Goal: Information Seeking & Learning: Check status

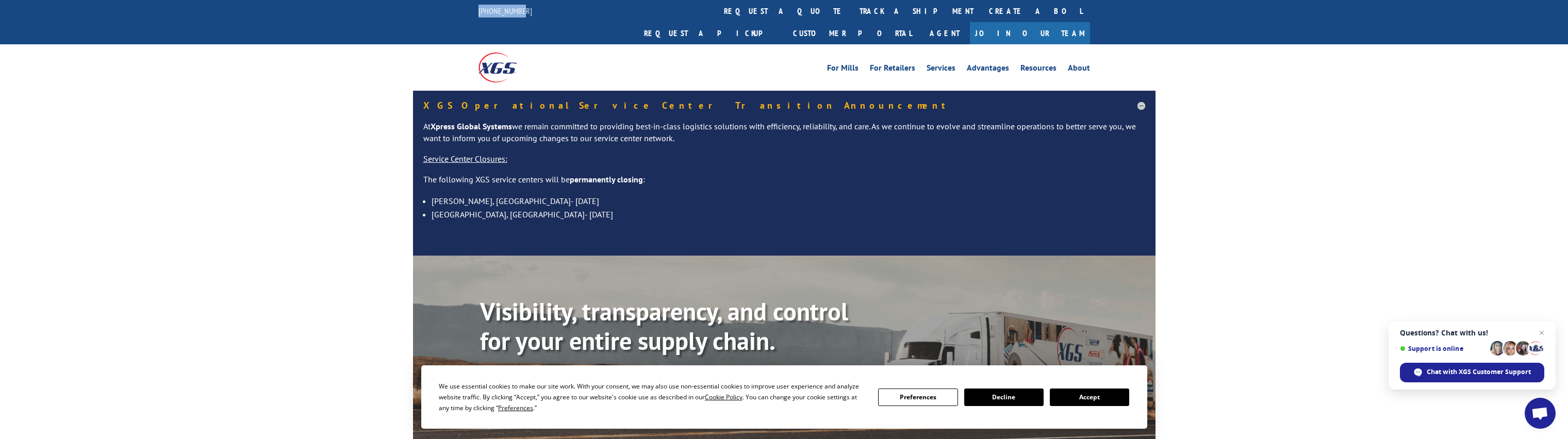
drag, startPoint x: 538, startPoint y: 10, endPoint x: 445, endPoint y: 13, distance: 93.0
click at [445, 13] on div "[PHONE_NUMBER] request a quote track a shipment Create a BOL Request a pickup C…" at bounding box center [784, 22] width 1568 height 44
drag, startPoint x: 445, startPoint y: 13, endPoint x: 577, endPoint y: 46, distance: 136.1
click at [577, 46] on div at bounding box center [555, 67] width 153 height 46
click at [270, 191] on div "XGS Operational Service Center Transition Announcement At Xpress Global Systems…" at bounding box center [784, 173] width 1568 height 165
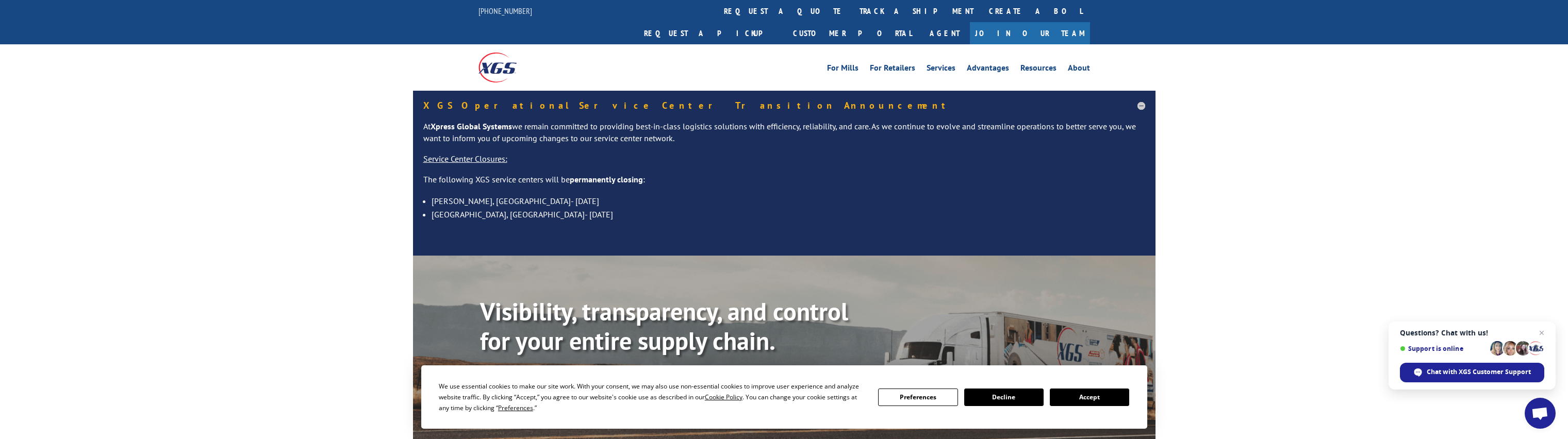
click at [147, 216] on div "XGS Operational Service Center Transition Announcement At Xpress Global Systems…" at bounding box center [784, 173] width 1568 height 165
drag, startPoint x: 533, startPoint y: 9, endPoint x: 471, endPoint y: 14, distance: 62.2
click at [471, 14] on div "[PHONE_NUMBER] request a quote track a shipment Create a BOL Request a pickup C…" at bounding box center [784, 22] width 1568 height 44
copy link "[PHONE_NUMBER]"
click at [1455, 371] on span "Chat with XGS Customer Support" at bounding box center [1479, 372] width 104 height 9
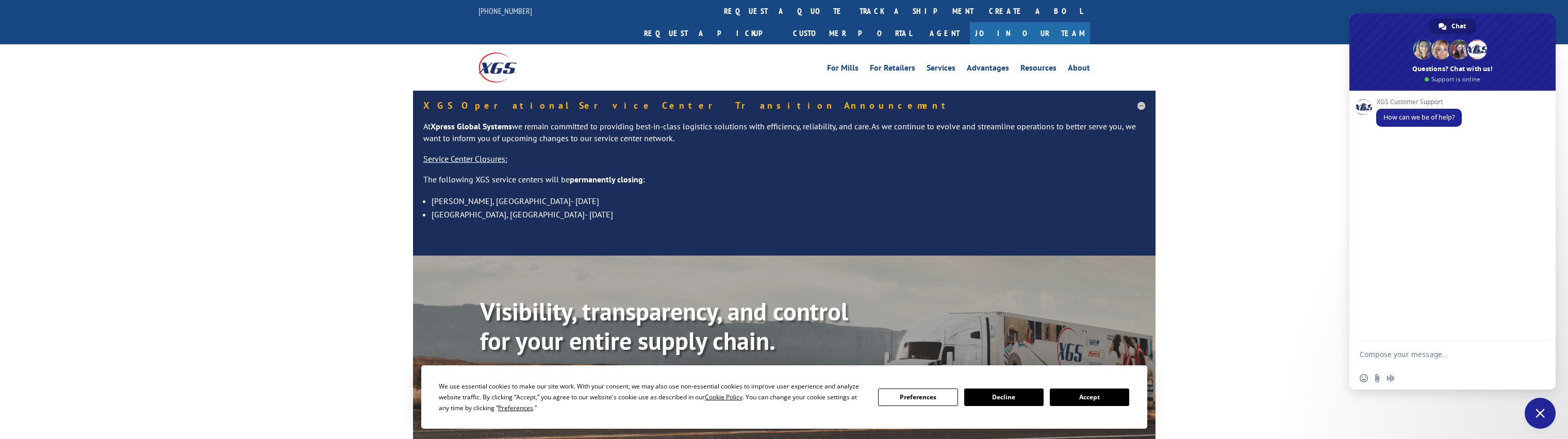
click at [1429, 350] on textarea "Compose your message..." at bounding box center [1442, 354] width 165 height 26
type textarea "track shipment"
paste textarea "17562794"
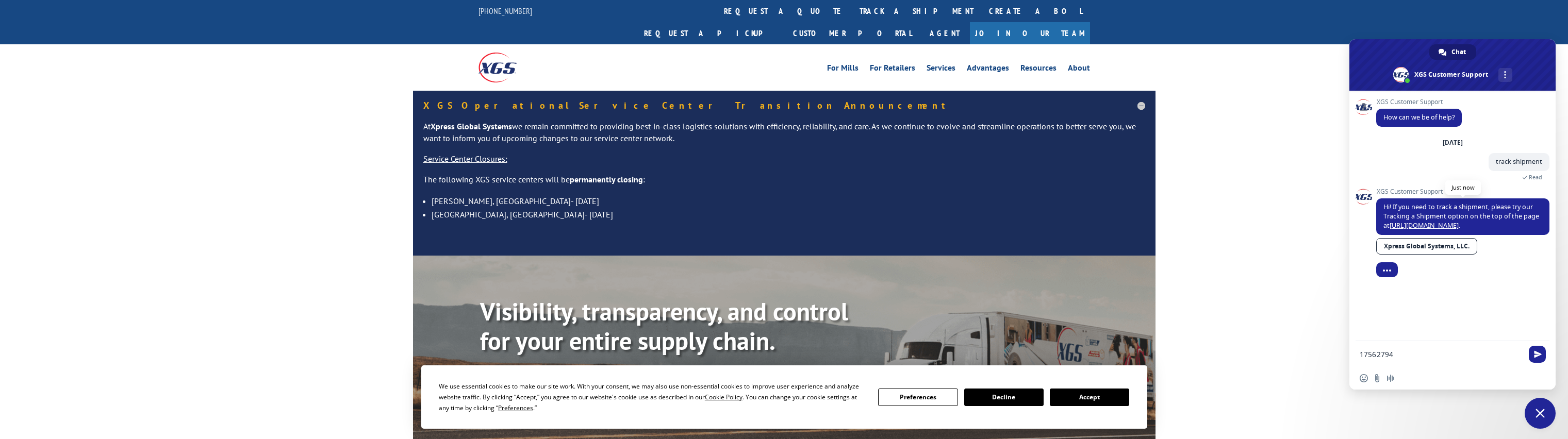
click at [1426, 227] on link "[URL][DOMAIN_NAME]" at bounding box center [1424, 225] width 69 height 9
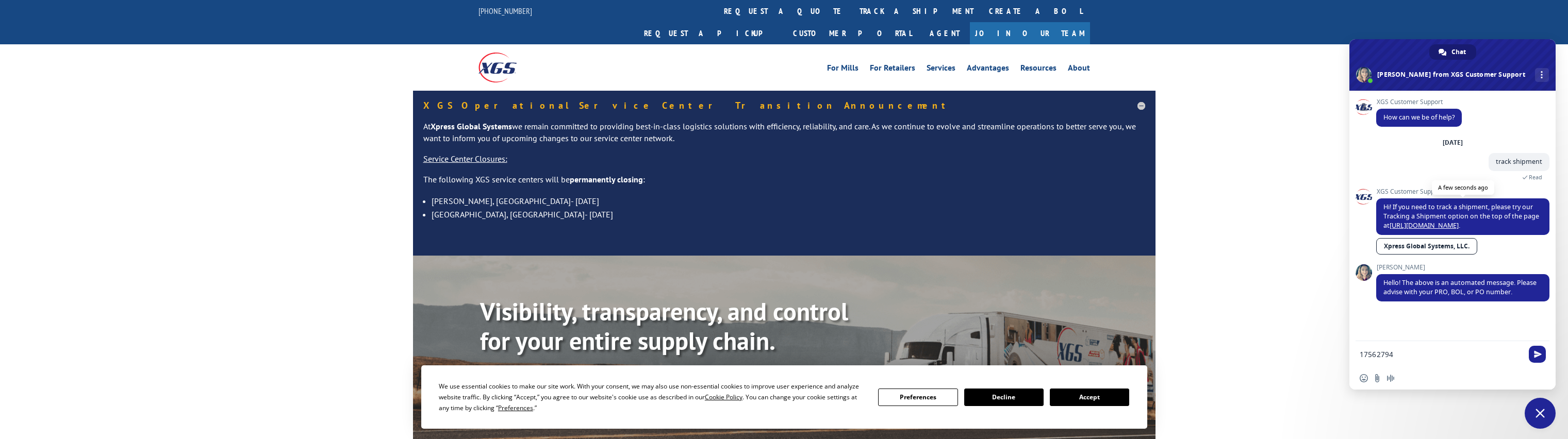
type textarea "Hi, i"
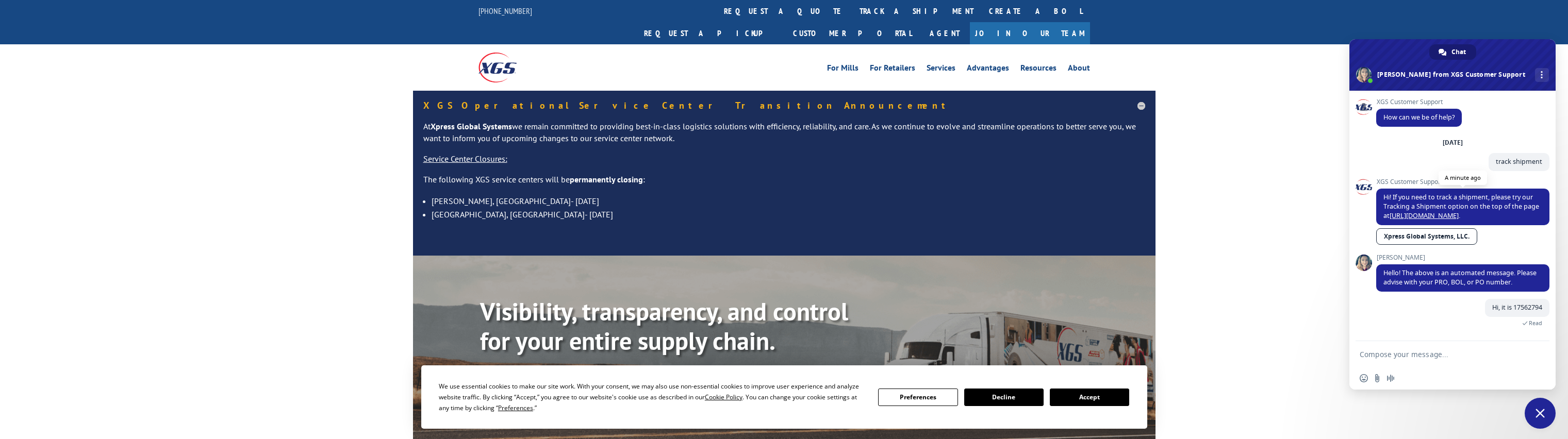
type textarea "The tracking is showing as it"
type textarea "I unders, thank you"
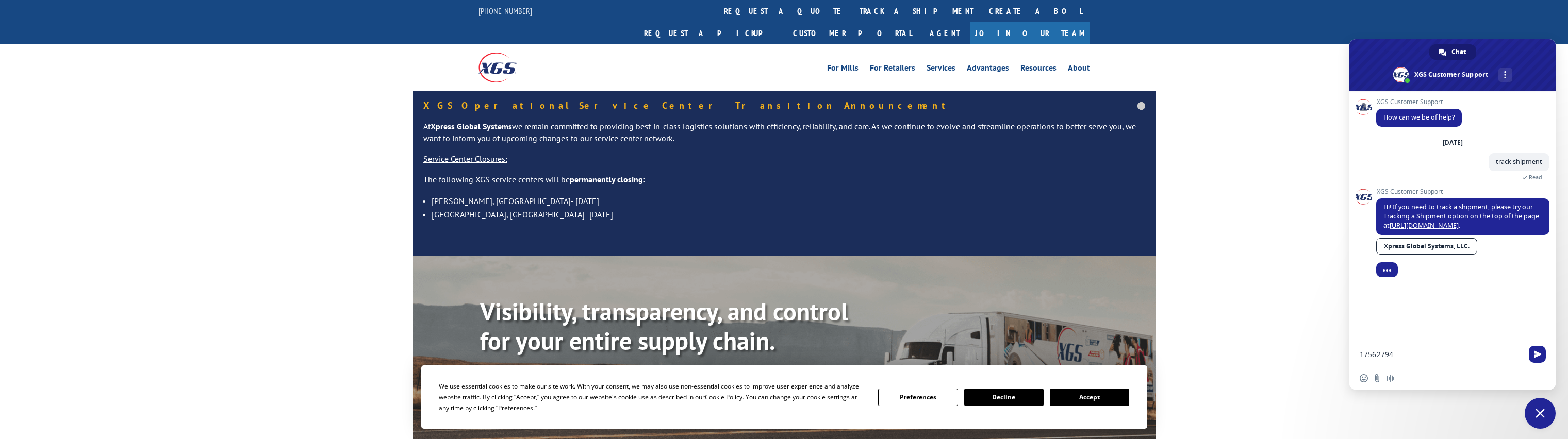
click at [382, 291] on div "Visibility, transparency, and control for your entire supply chain. Track shipm…" at bounding box center [784, 361] width 1568 height 212
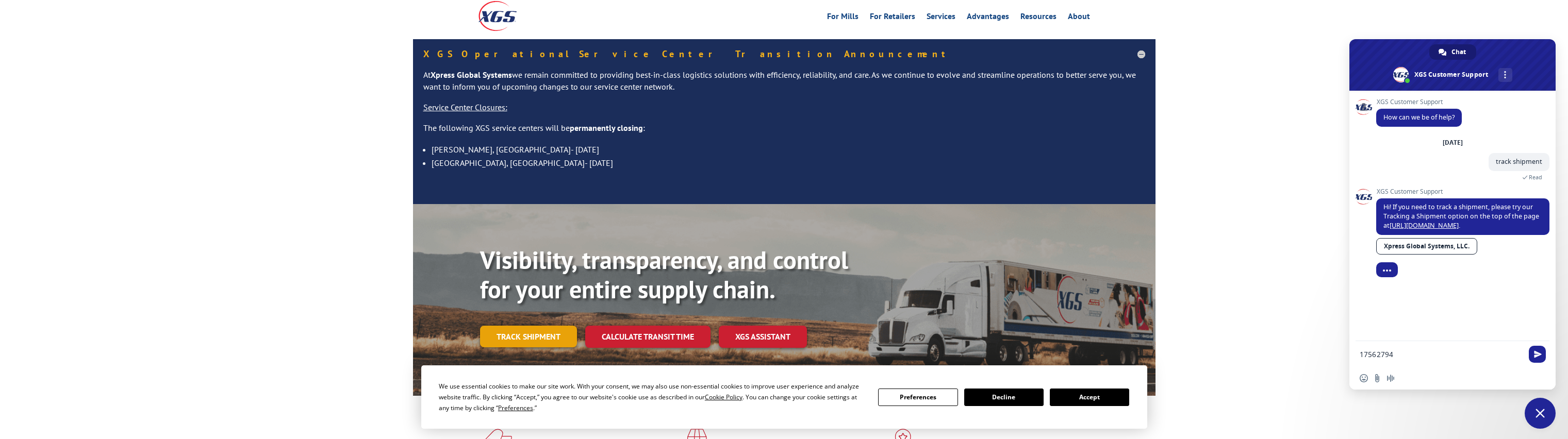
click at [530, 325] on link "Track shipment" at bounding box center [528, 336] width 97 height 22
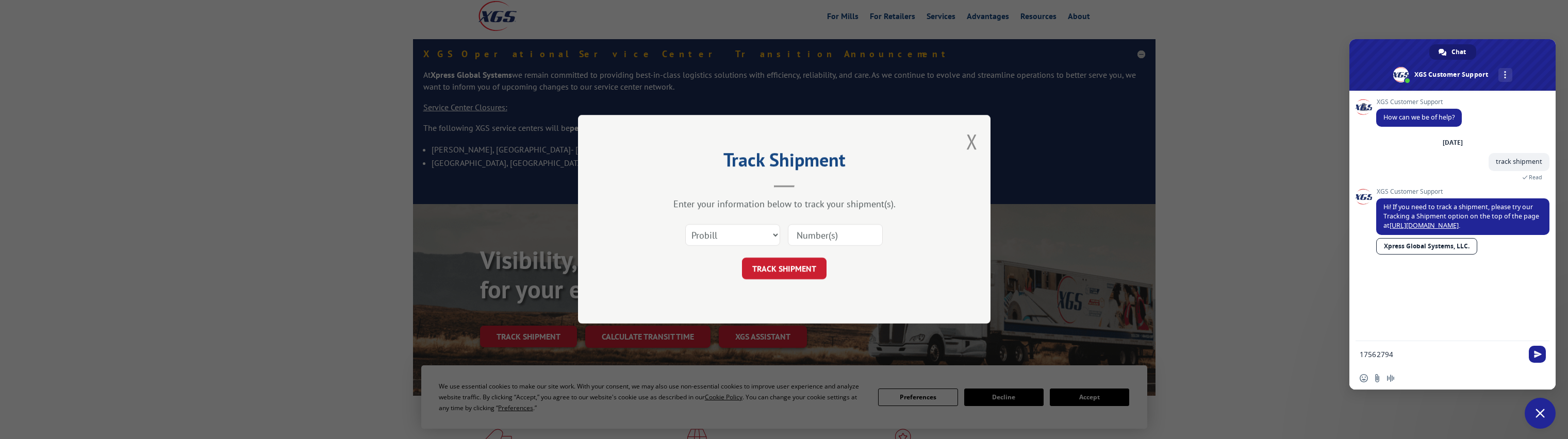
click at [835, 241] on input at bounding box center [835, 235] width 95 height 22
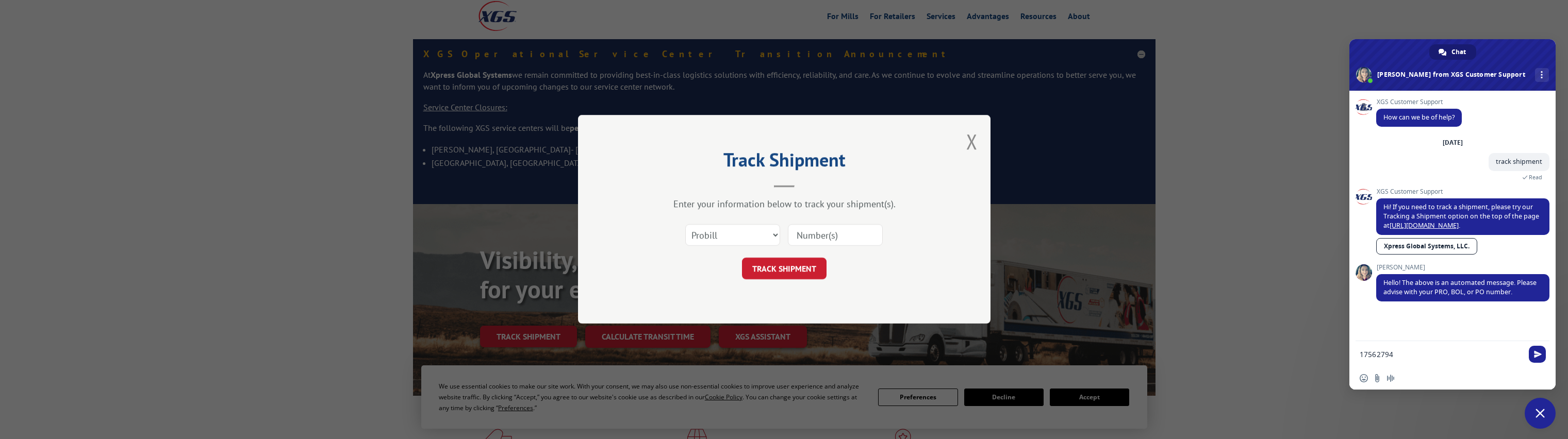
paste input "17562794"
type input "17562794"
click at [784, 271] on button "TRACK SHIPMENT" at bounding box center [784, 269] width 85 height 22
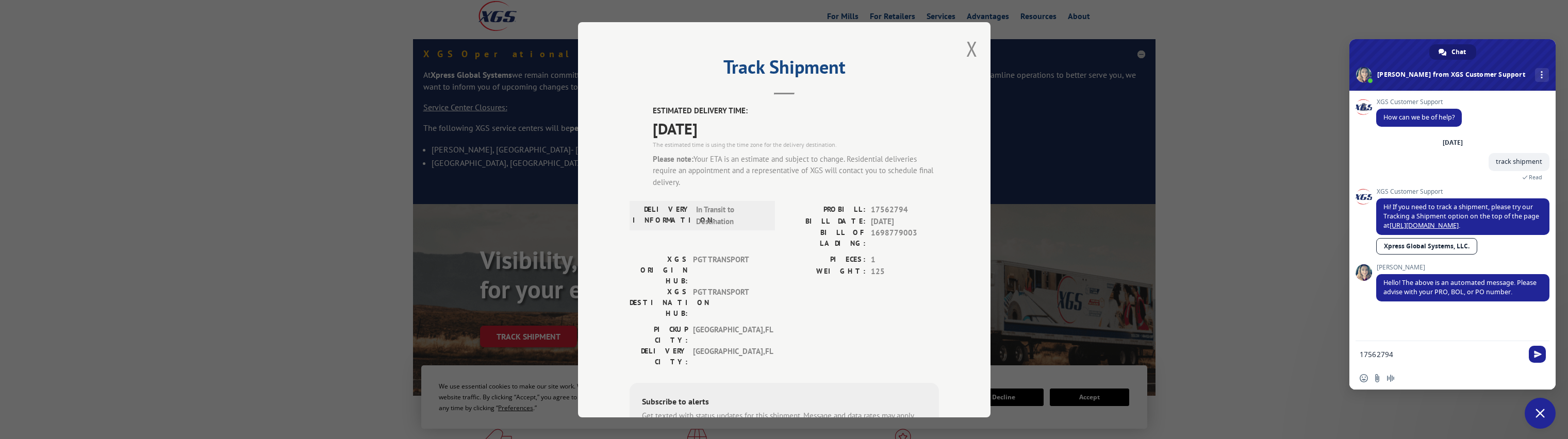
click at [1435, 350] on textarea "17562794" at bounding box center [1442, 354] width 165 height 26
drag, startPoint x: 1428, startPoint y: 354, endPoint x: 1256, endPoint y: 332, distance: 173.4
paste textarea "17562794"
type textarea "Hi, it is 17562794"
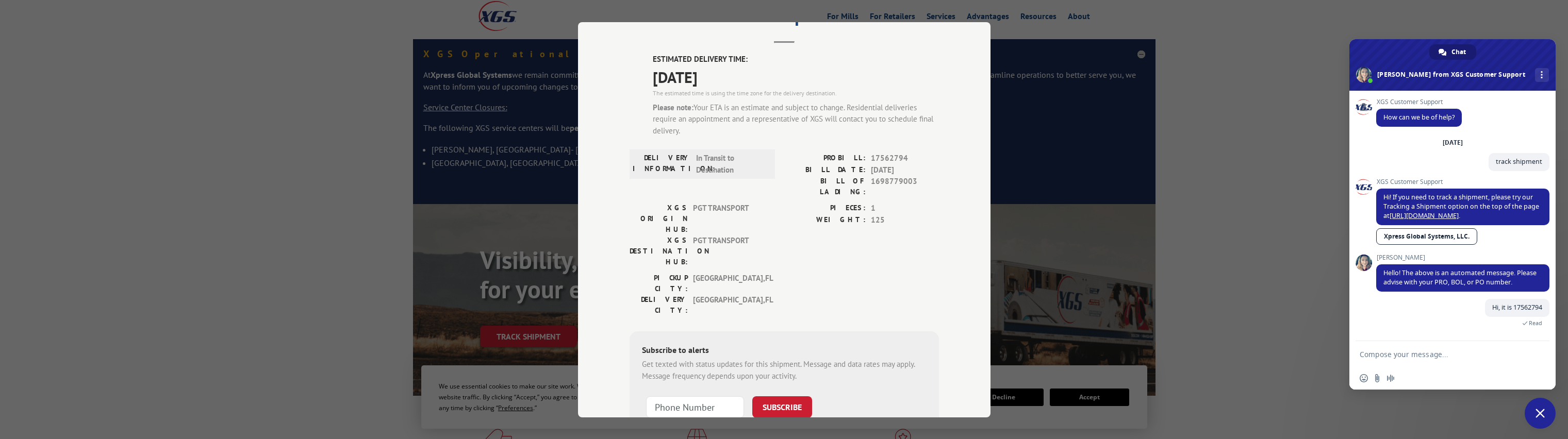
scroll to position [139, 0]
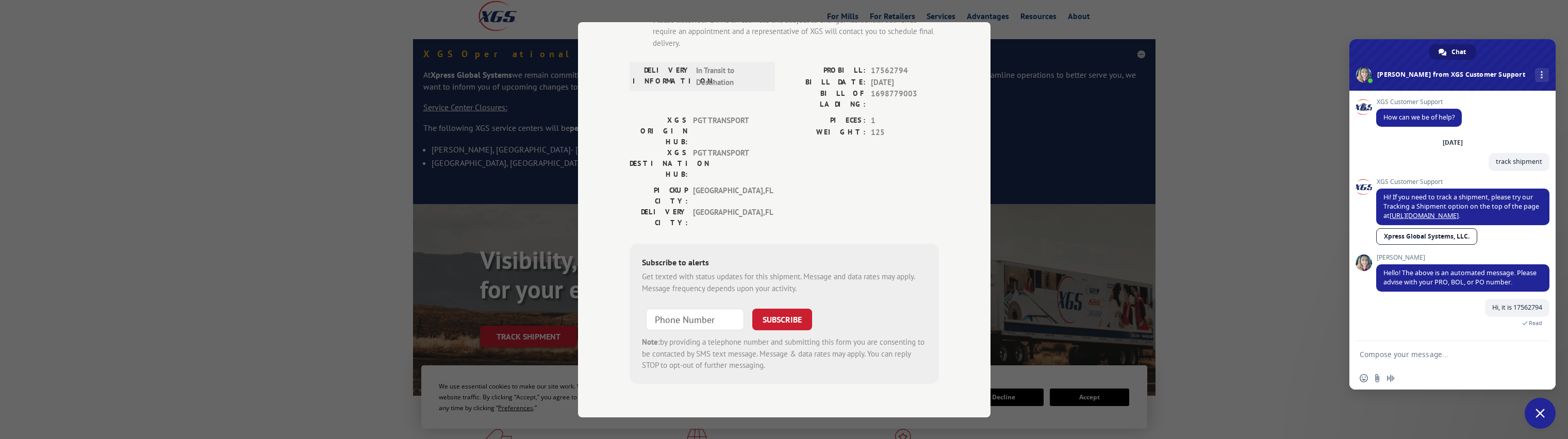
click at [1379, 357] on textarea "Compose your message..." at bounding box center [1442, 354] width 165 height 26
click at [1427, 351] on textarea "Compose your message..." at bounding box center [1442, 354] width 165 height 26
type textarea "The tracking is showing as if it is being returned to the shippper"
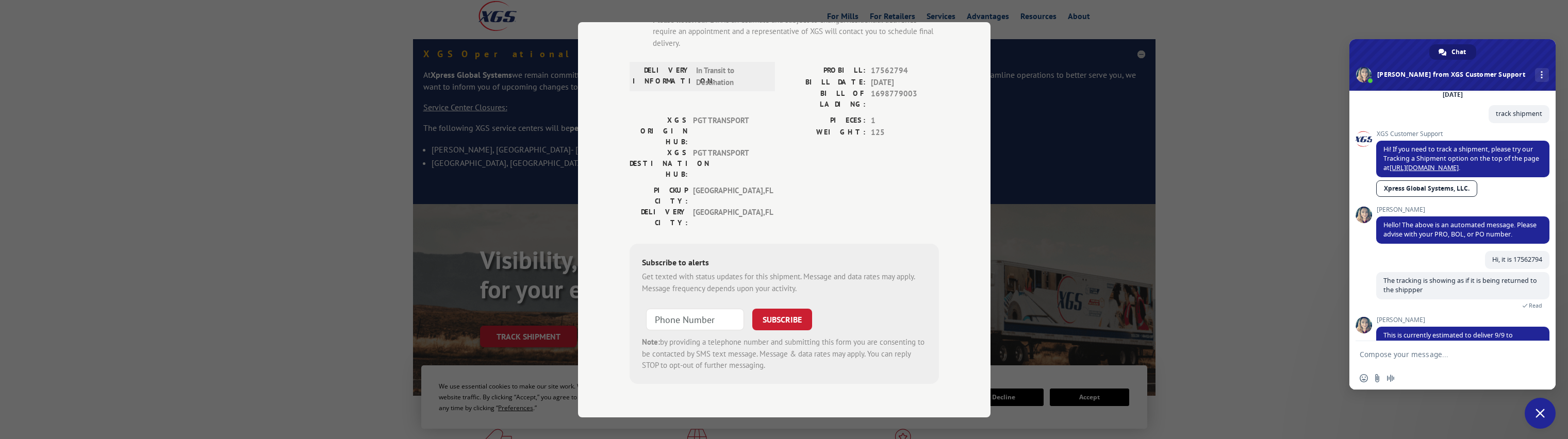
scroll to position [91, 0]
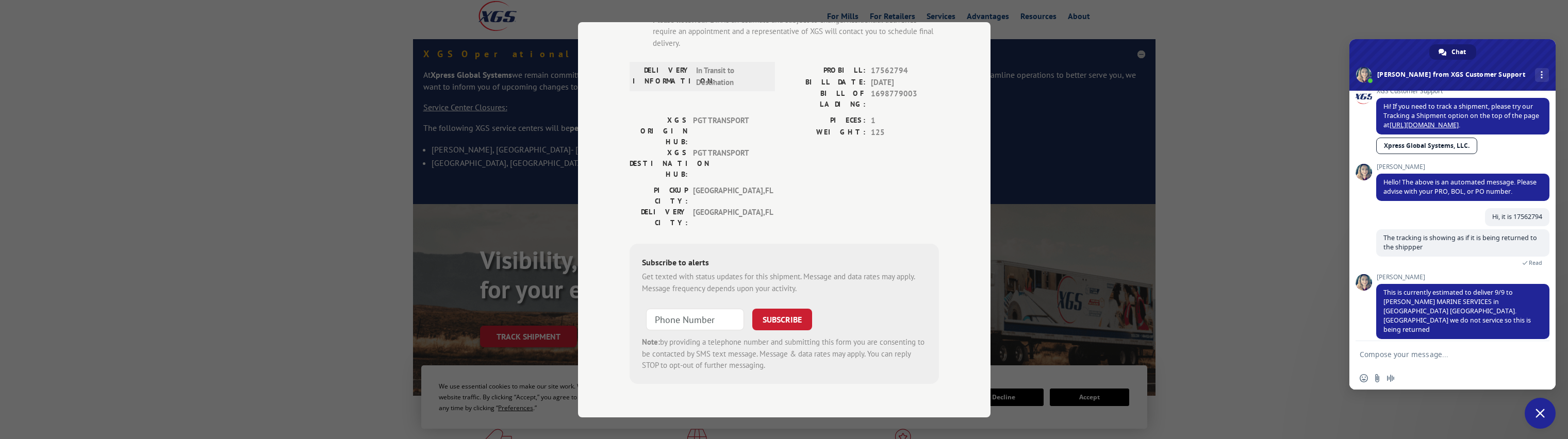
click at [1427, 351] on textarea "Compose your message..." at bounding box center [1442, 354] width 165 height 26
type textarea "I understand, thank you"
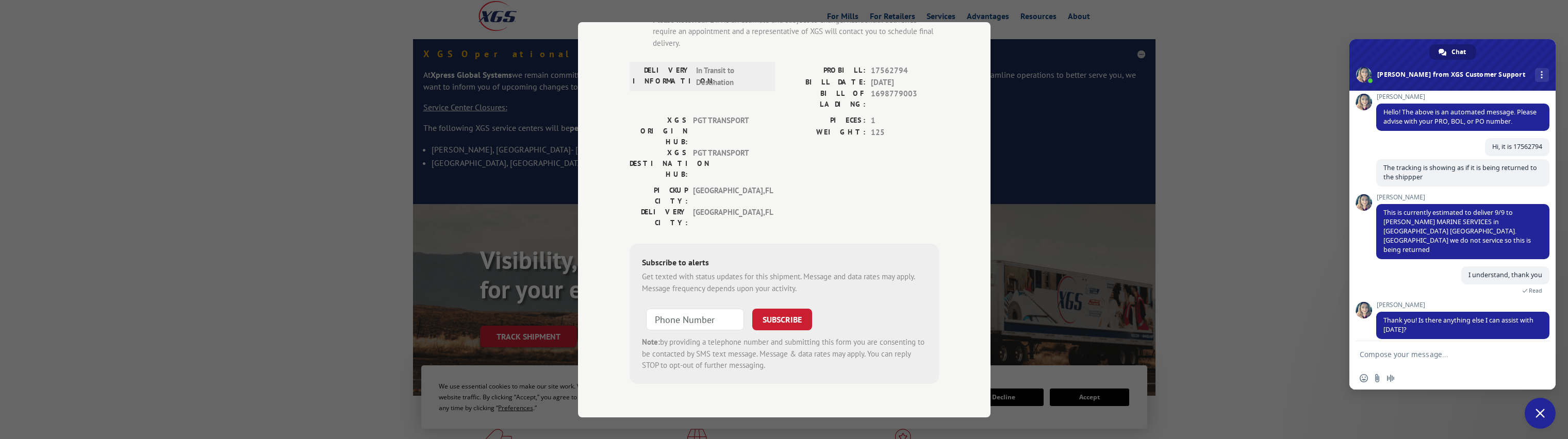
scroll to position [181, 0]
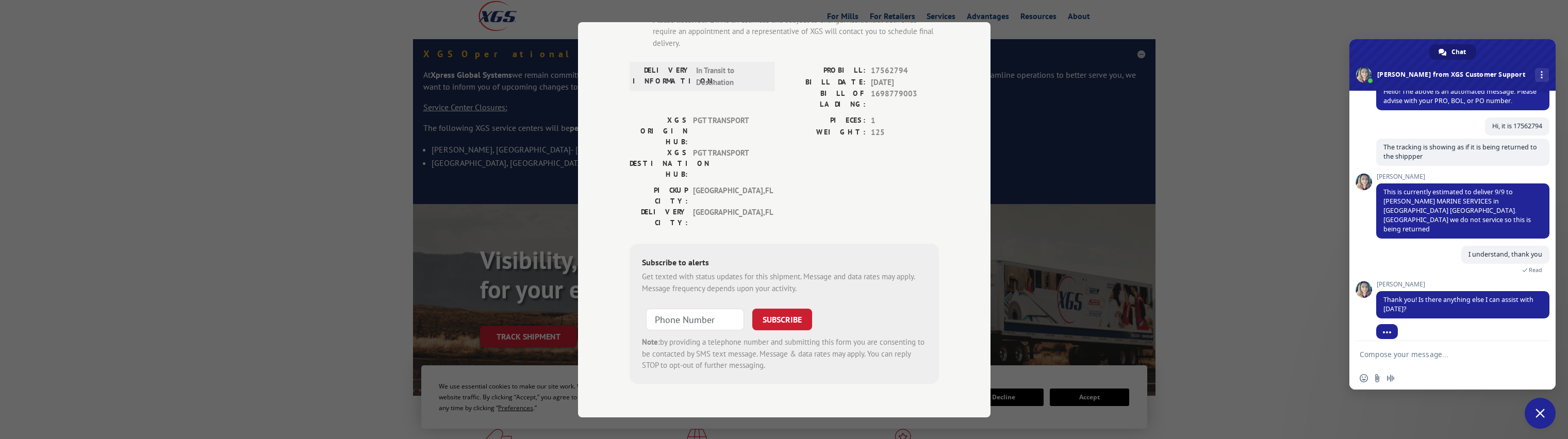
click at [1429, 345] on textarea "Compose your message..." at bounding box center [1442, 354] width 165 height 26
type textarea "That would be iy"
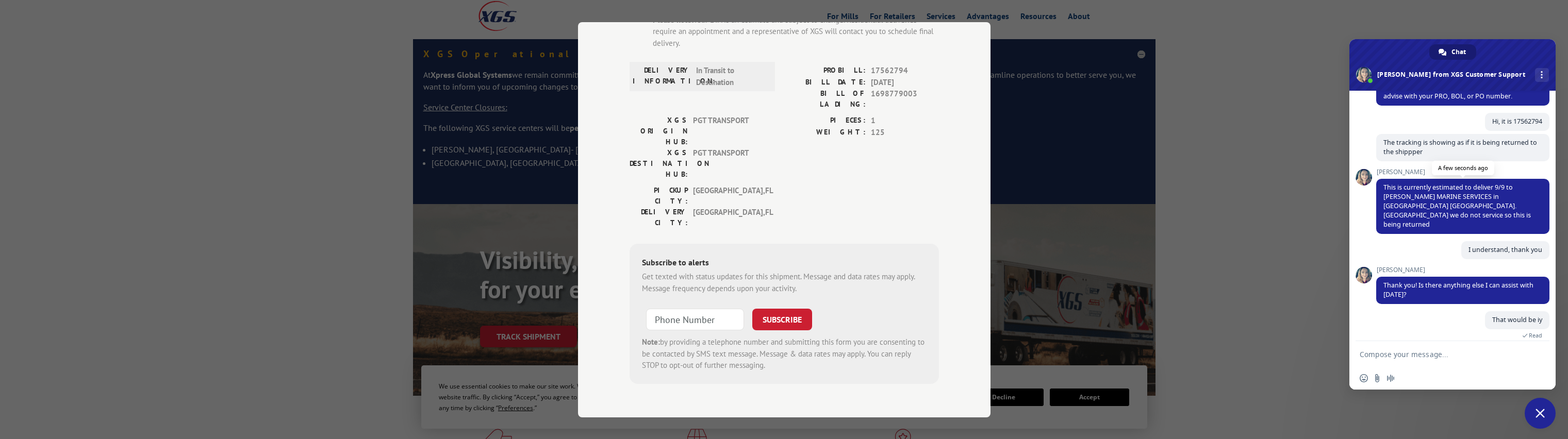
scroll to position [258, 0]
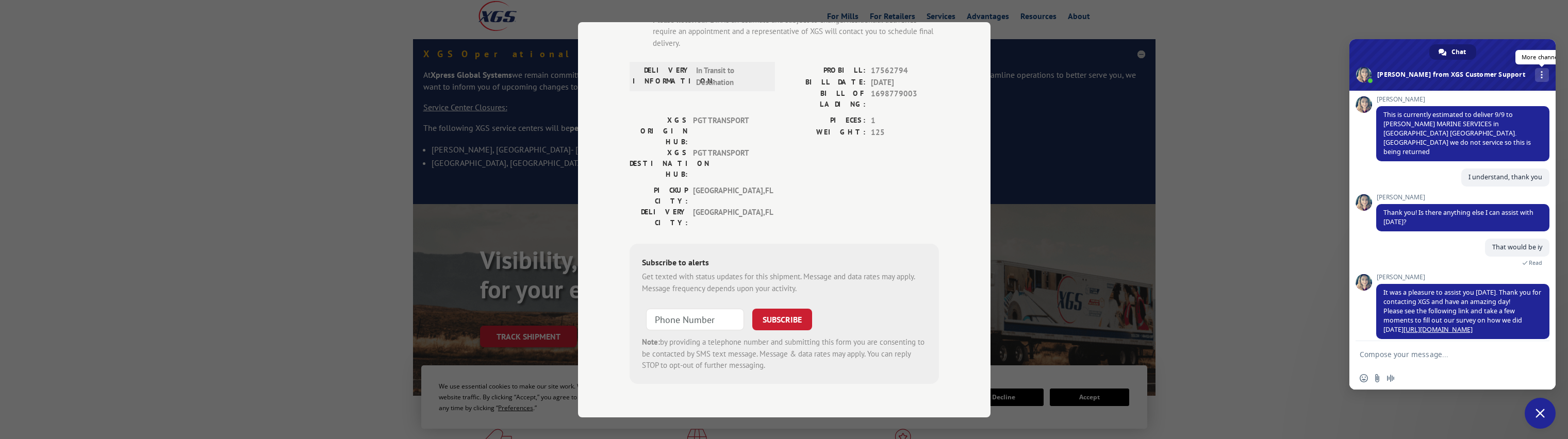
click at [1535, 72] on link "More channels" at bounding box center [1542, 75] width 14 height 14
click at [1466, 288] on span "It was a pleasure to assist you today. Thank you for contacting XGS and have an…" at bounding box center [1462, 311] width 158 height 46
click at [615, 336] on div "Track Shipment ESTIMATED DELIVERY TIME: 09/11/2025 The estimated time is using …" at bounding box center [785, 220] width 413 height 395
click at [289, 303] on div "Track Shipment ESTIMATED DELIVERY TIME: 09/11/2025 The estimated time is using …" at bounding box center [784, 220] width 1568 height 439
